Goal: Task Accomplishment & Management: Complete application form

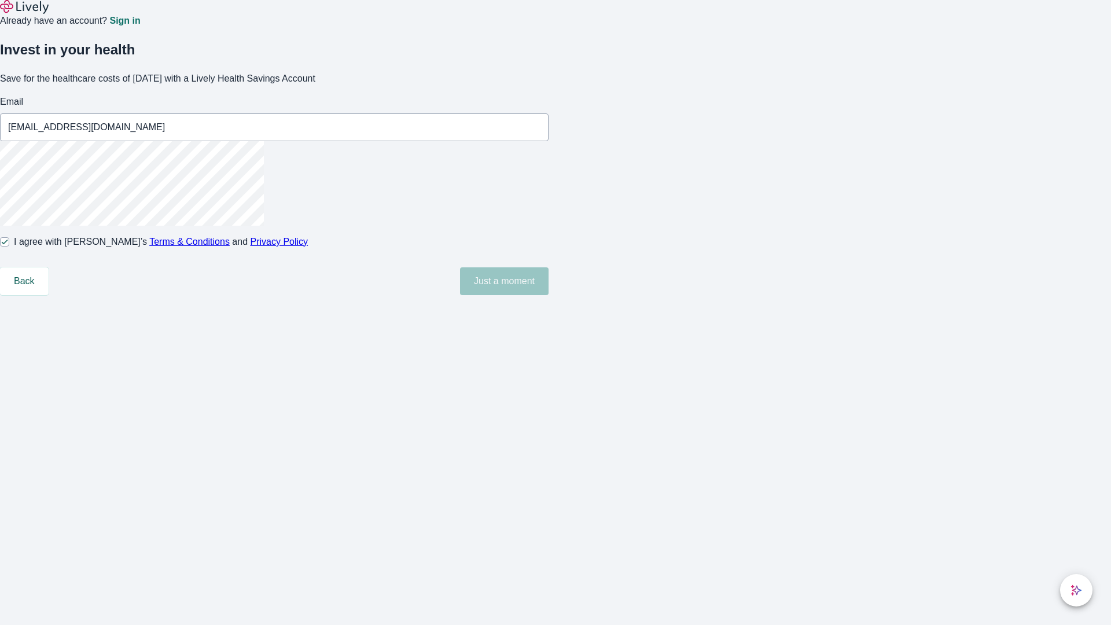
type input "[EMAIL_ADDRESS][DOMAIN_NAME]"
click at [9, 247] on input "I agree with Lively’s Terms & Conditions and Privacy Policy" at bounding box center [4, 241] width 9 height 9
checkbox input "false"
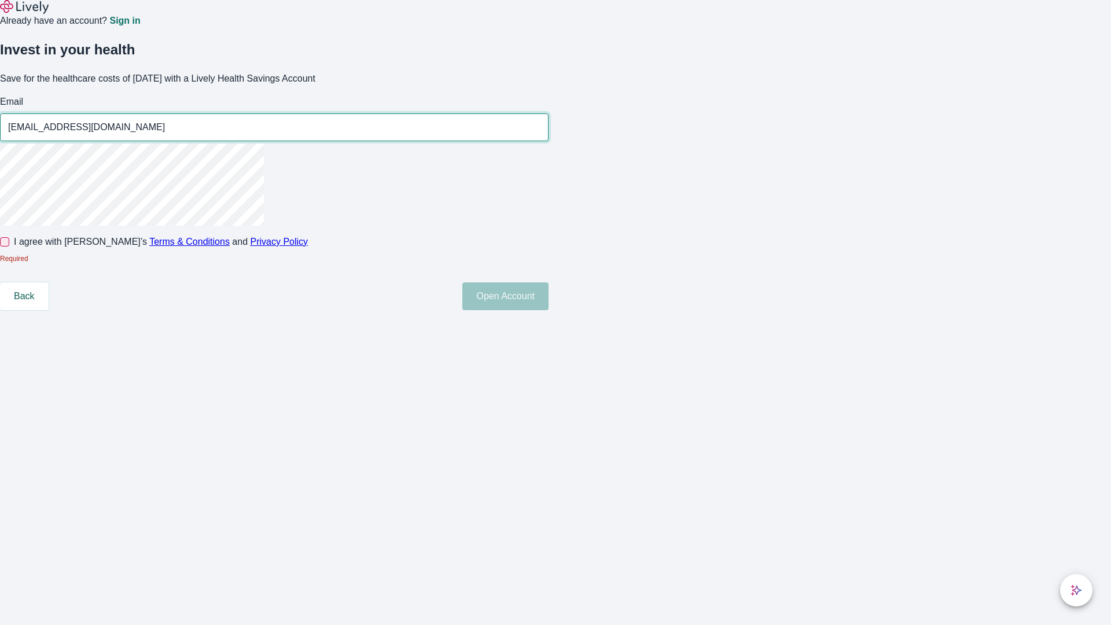
type input "[EMAIL_ADDRESS][DOMAIN_NAME]"
click at [9, 247] on input "I agree with Lively’s Terms & Conditions and Privacy Policy" at bounding box center [4, 241] width 9 height 9
checkbox input "true"
click at [549, 310] on button "Open Account" at bounding box center [505, 296] width 86 height 28
